Goal: Contribute content

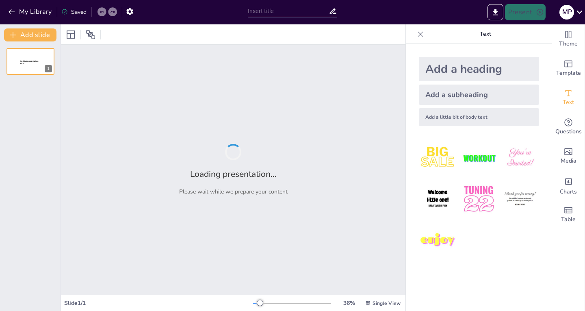
type input "Моє Я в [GEOGRAPHIC_DATA]: Формування особистості в умовах сучасності"
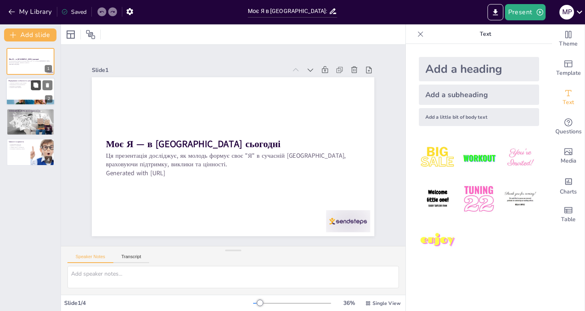
click at [35, 86] on icon at bounding box center [35, 85] width 5 height 5
type textarea "L ipsumdol Sitamet consec adi elitse do eiusmodt incididuntu, lab etdolore magn…"
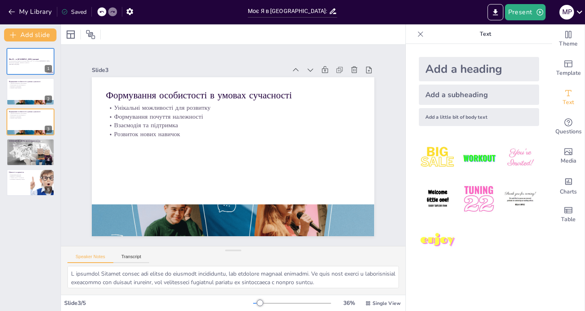
click at [527, 266] on div "Add a heading Add a subheading Add a little bit of body text" at bounding box center [479, 177] width 146 height 267
click at [37, 91] on div at bounding box center [30, 92] width 49 height 28
click at [18, 69] on div at bounding box center [30, 62] width 49 height 28
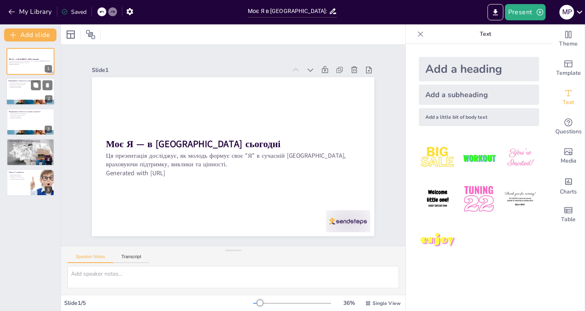
click at [23, 88] on p "Розвиток нових навичок" at bounding box center [31, 88] width 44 height 2
type textarea "L ipsumdol Sitamet consec adi elitse do eiusmodt incididuntu, lab etdolore magn…"
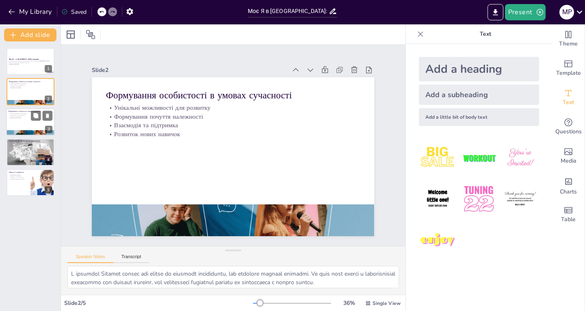
click at [27, 113] on p "Унікальні можливості для розвитку" at bounding box center [31, 114] width 44 height 2
click at [33, 67] on div at bounding box center [30, 62] width 49 height 28
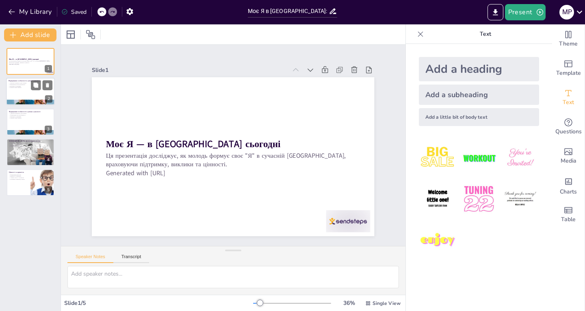
click at [21, 95] on div at bounding box center [30, 92] width 49 height 28
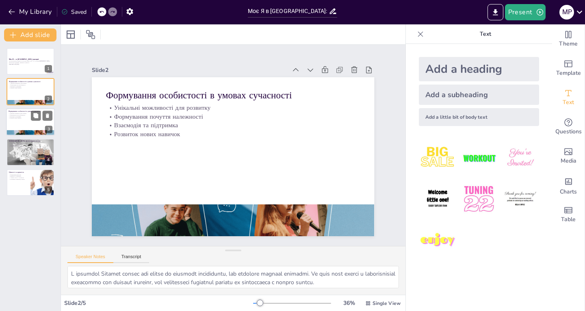
click at [34, 123] on div at bounding box center [30, 122] width 49 height 28
click at [24, 142] on p "Виклики сучасності" at bounding box center [31, 142] width 44 height 2
type textarea "Loremip dolorsi, amet co adipiscin elitsed d eiusm t incididuntu laboree, dolor…"
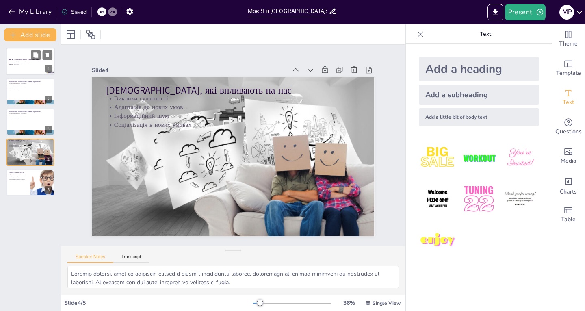
click at [32, 74] on div "Моє Я — в [GEOGRAPHIC_DATA] сьогодні Ця презентація досліджує, як молодь формує…" at bounding box center [30, 122] width 61 height 148
click at [32, 71] on div at bounding box center [30, 62] width 49 height 28
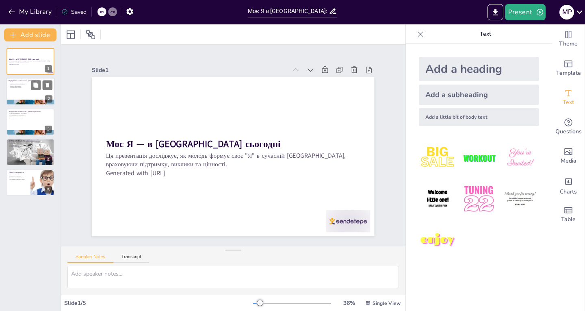
click at [27, 90] on div at bounding box center [30, 92] width 49 height 28
type textarea "L ipsumdol Sitamet consec adi elitse do eiusmodt incididuntu, lab etdolore magn…"
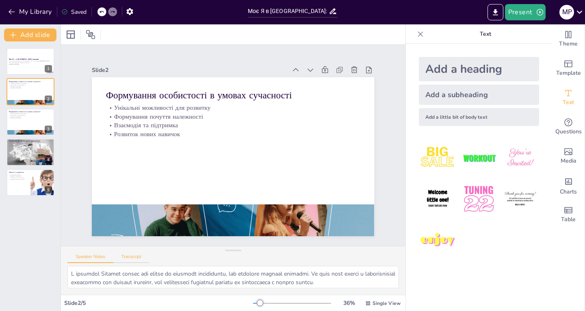
click at [135, 255] on button "Transcript" at bounding box center [131, 258] width 36 height 9
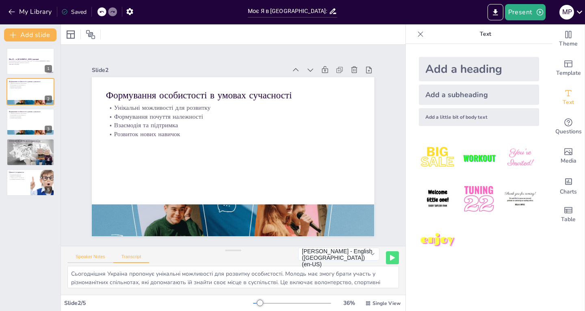
click at [108, 254] on button "Speaker Notes" at bounding box center [90, 258] width 46 height 9
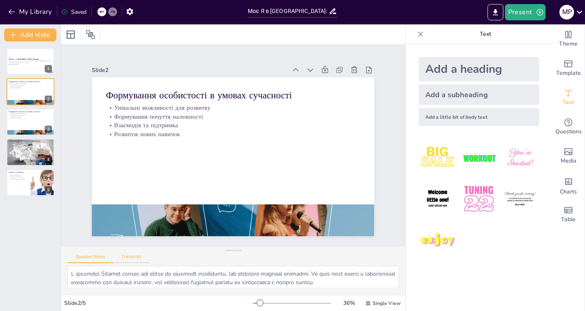
click at [124, 254] on button "Transcript" at bounding box center [131, 258] width 36 height 9
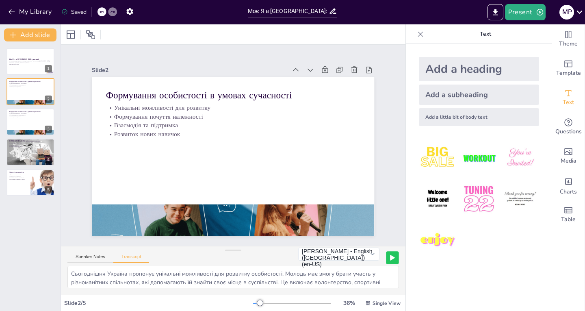
click at [390, 258] on icon at bounding box center [392, 257] width 4 height 5
click at [390, 258] on rect at bounding box center [392, 257] width 5 height 5
click at [363, 256] on button "[PERSON_NAME] - English ([GEOGRAPHIC_DATA]) (en-US)" at bounding box center [338, 253] width 81 height 13
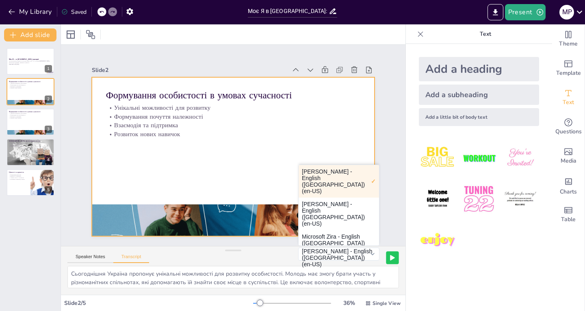
click at [258, 158] on div at bounding box center [230, 156] width 318 height 238
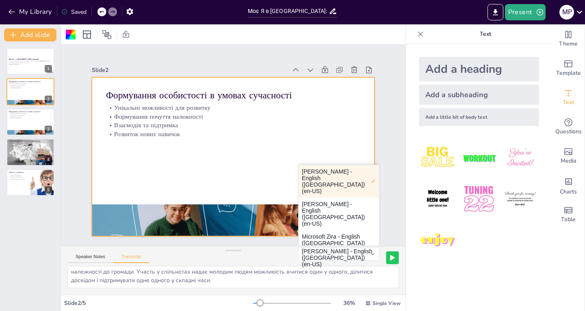
click at [166, 302] on div "Slide 2 / 5" at bounding box center [158, 303] width 189 height 8
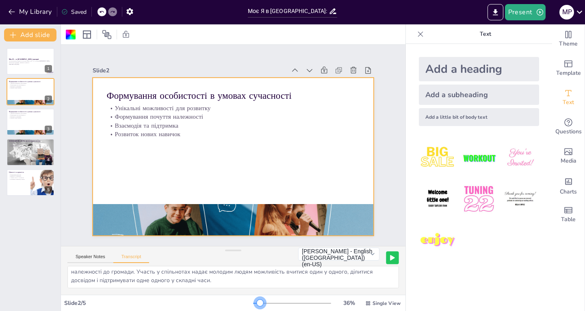
drag, startPoint x: 258, startPoint y: 303, endPoint x: 255, endPoint y: 306, distance: 4.3
click at [255, 306] on div "36 % Single View" at bounding box center [327, 303] width 149 height 13
click at [13, 10] on icon "button" at bounding box center [12, 12] width 8 height 8
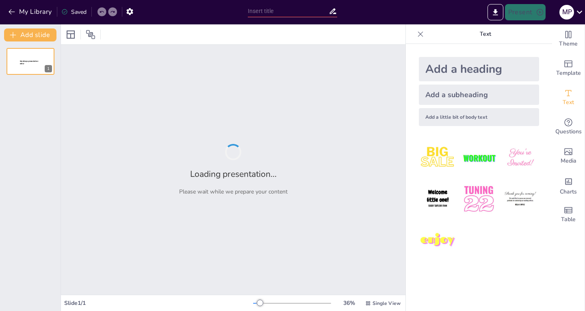
type input "Моє Я: Формування особистості в умовах сучасної України"
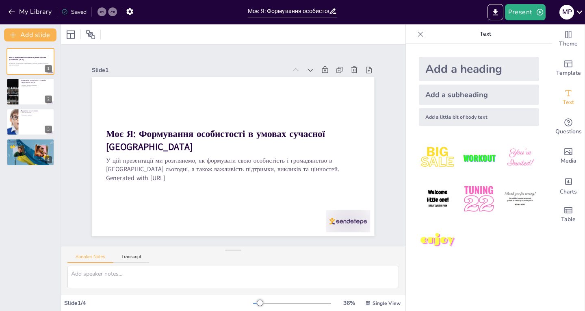
click at [522, 232] on div at bounding box center [478, 198] width 133 height 133
click at [15, 86] on div at bounding box center [12, 92] width 46 height 28
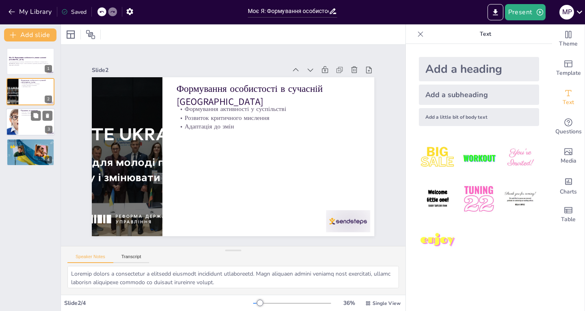
click at [28, 118] on div at bounding box center [30, 122] width 49 height 28
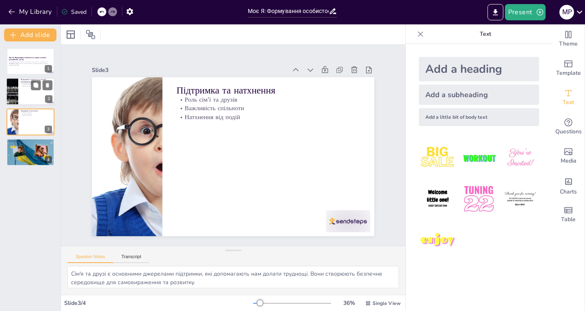
click at [35, 93] on div at bounding box center [30, 92] width 49 height 28
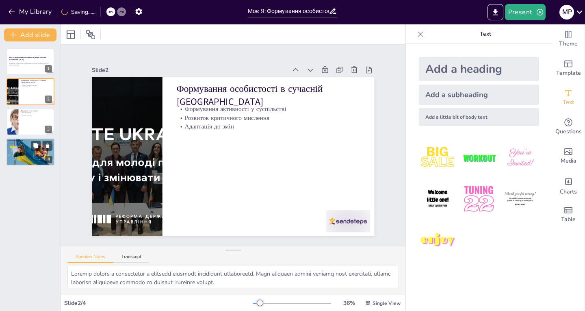
click at [41, 141] on div at bounding box center [42, 146] width 22 height 10
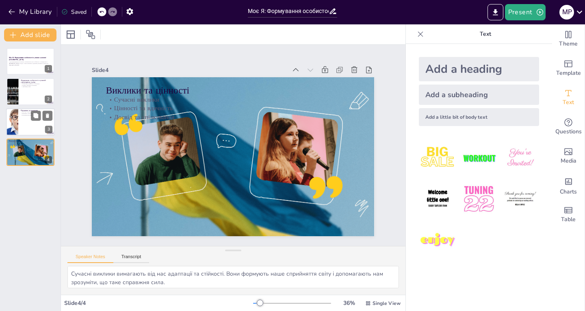
click at [30, 113] on p "Важливість спільноти" at bounding box center [37, 114] width 32 height 2
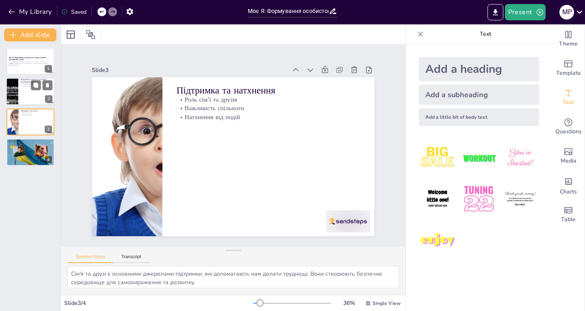
click at [43, 93] on div at bounding box center [30, 92] width 49 height 28
type textarea "Активна участь у суспільстві є важливим аспектом формування особистості. Вона д…"
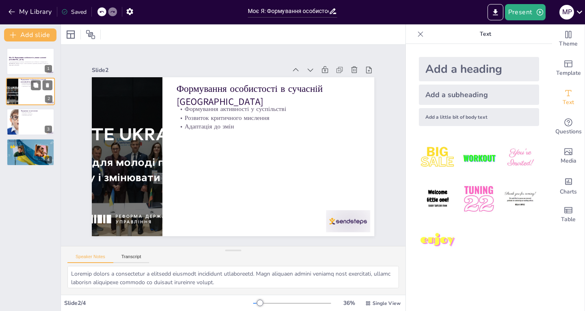
click at [47, 78] on div "Формування особистості в сучасній Україні Формування активності у суспільстві Р…" at bounding box center [30, 92] width 49 height 28
click at [45, 70] on div "1" at bounding box center [48, 68] width 7 height 7
